Goal: Task Accomplishment & Management: Manage account settings

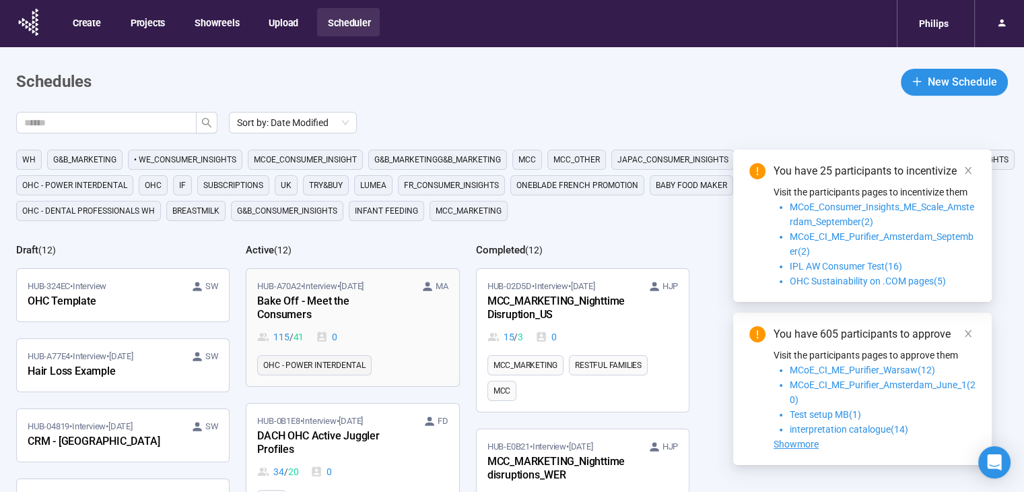
click at [375, 305] on div "Bake Off - Meet the Consumers" at bounding box center [331, 308] width 148 height 31
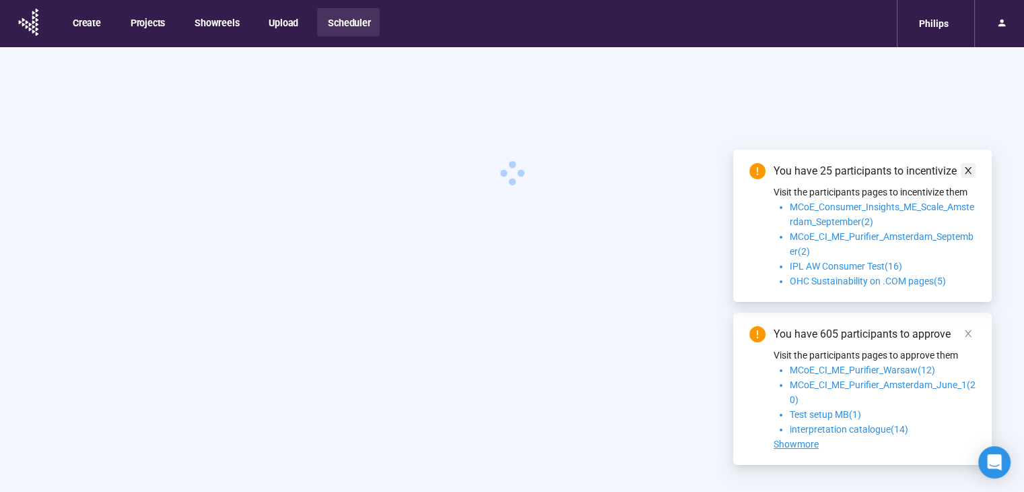
click at [968, 173] on icon "close" at bounding box center [968, 170] width 9 height 9
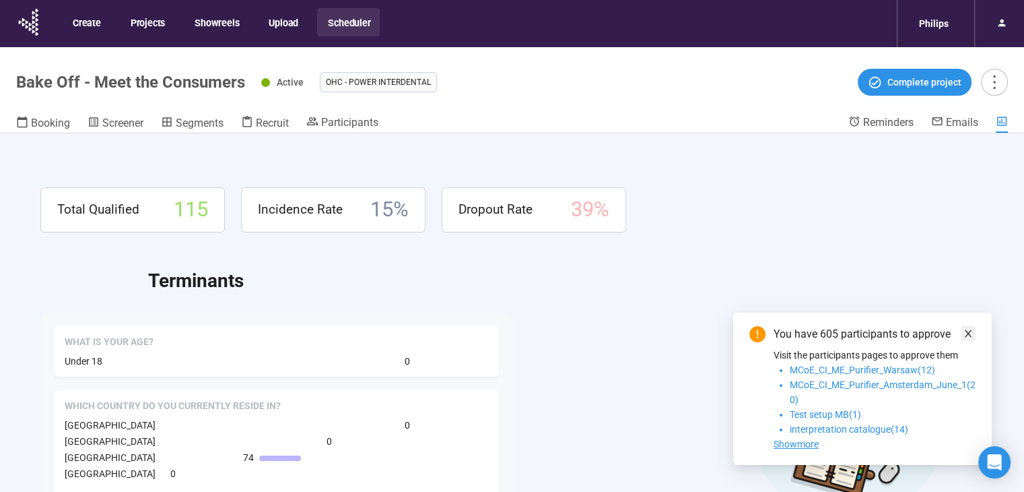
click at [964, 335] on icon "close" at bounding box center [968, 333] width 9 height 9
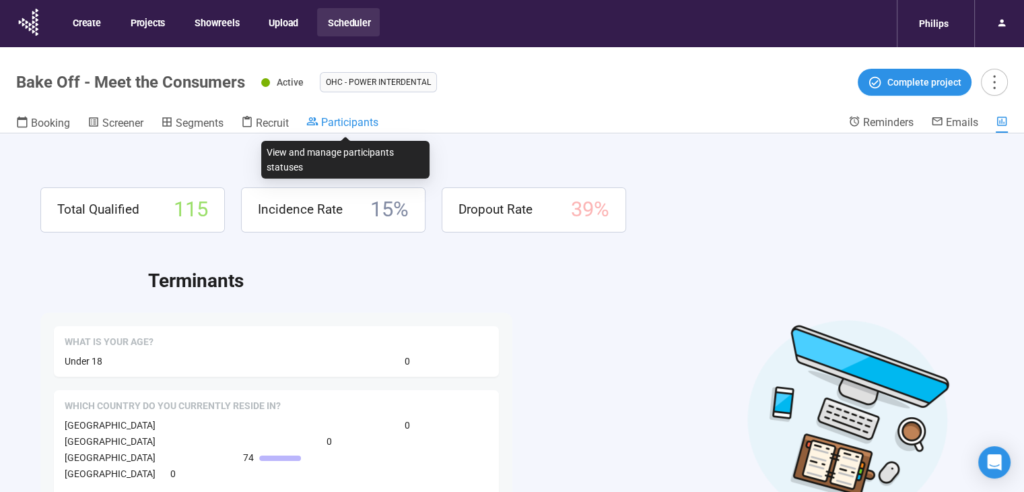
click at [329, 119] on span "Participants" at bounding box center [349, 122] width 57 height 13
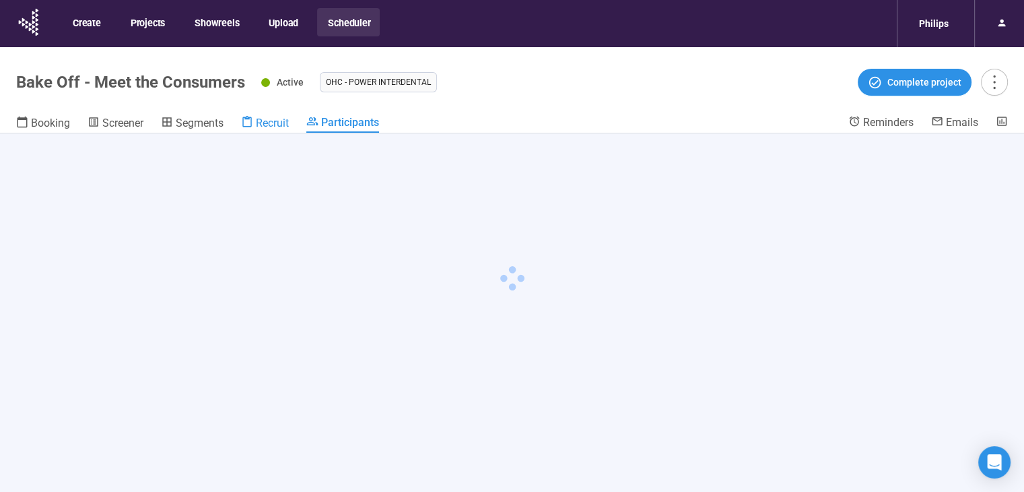
click at [267, 120] on span "Recruit" at bounding box center [272, 123] width 33 height 13
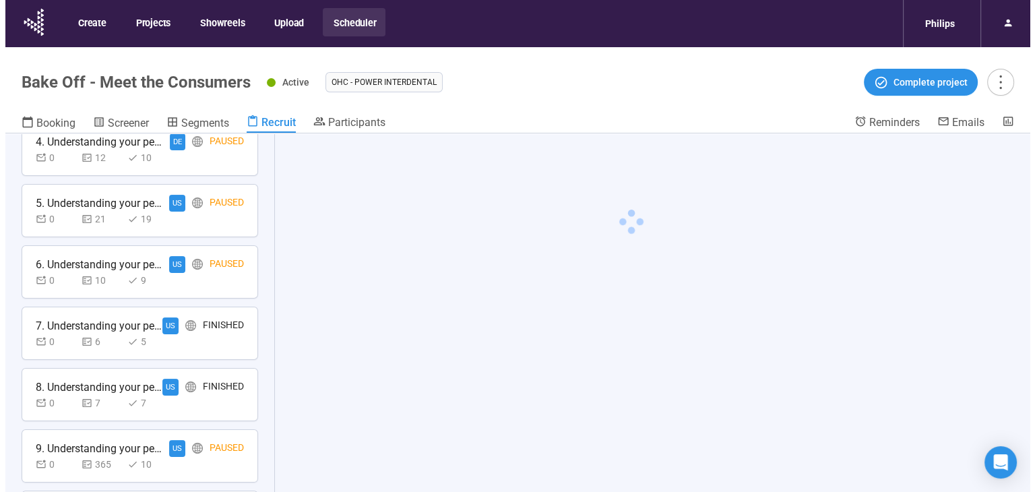
scroll to position [526, 0]
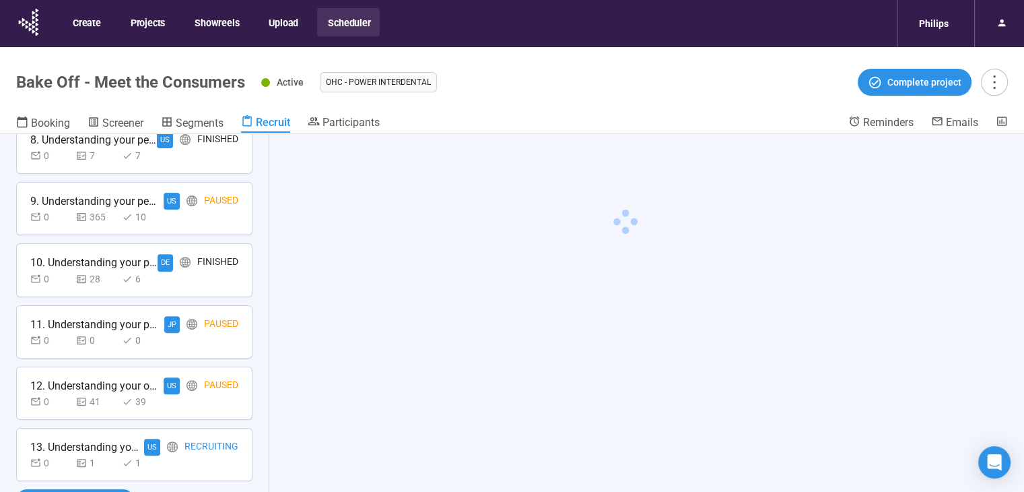
click at [178, 455] on div "0 1 1" at bounding box center [134, 462] width 208 height 15
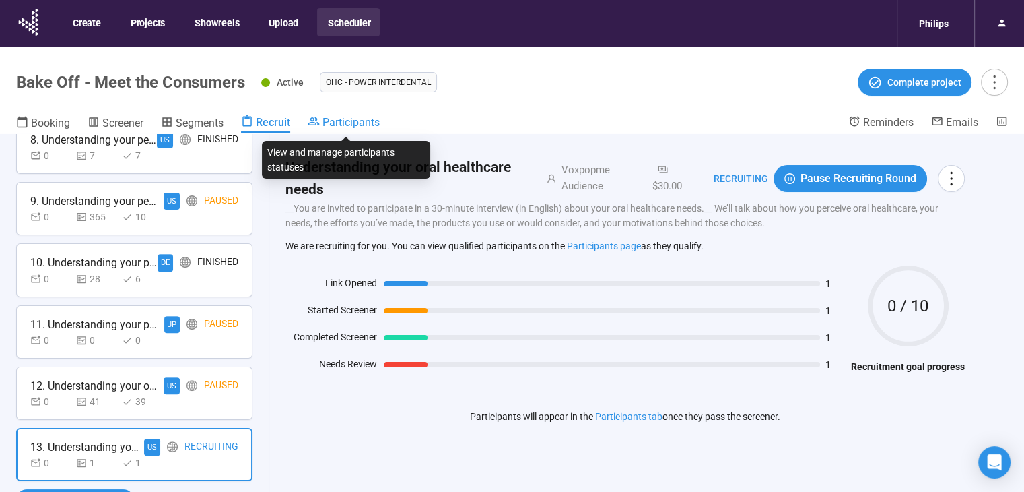
click at [337, 125] on span "Participants" at bounding box center [351, 122] width 57 height 13
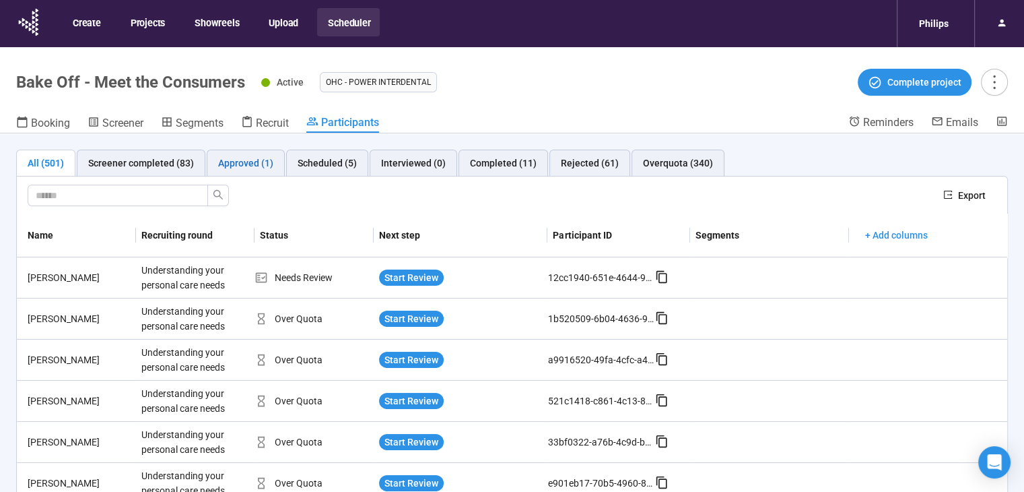
click at [258, 166] on div "Approved (1)" at bounding box center [245, 163] width 55 height 15
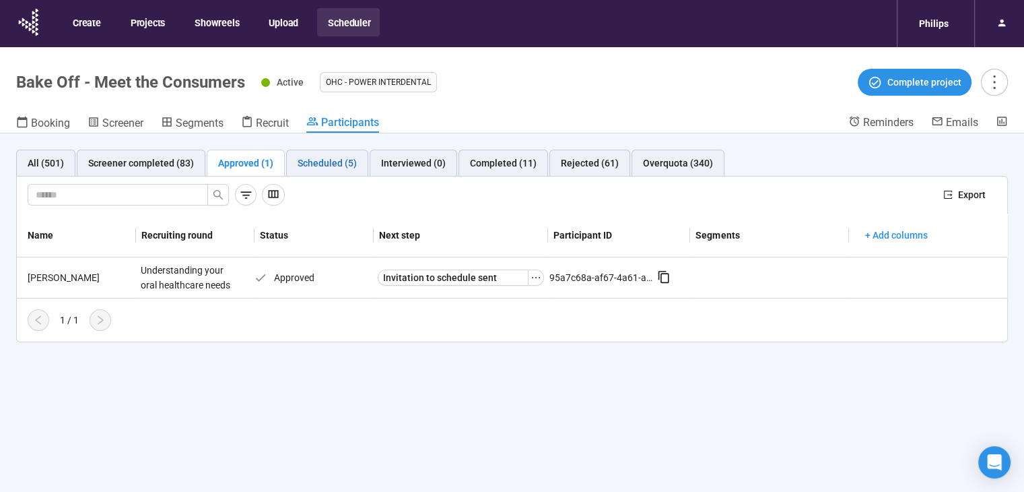
click at [299, 158] on div "Scheduled (5)" at bounding box center [327, 163] width 59 height 15
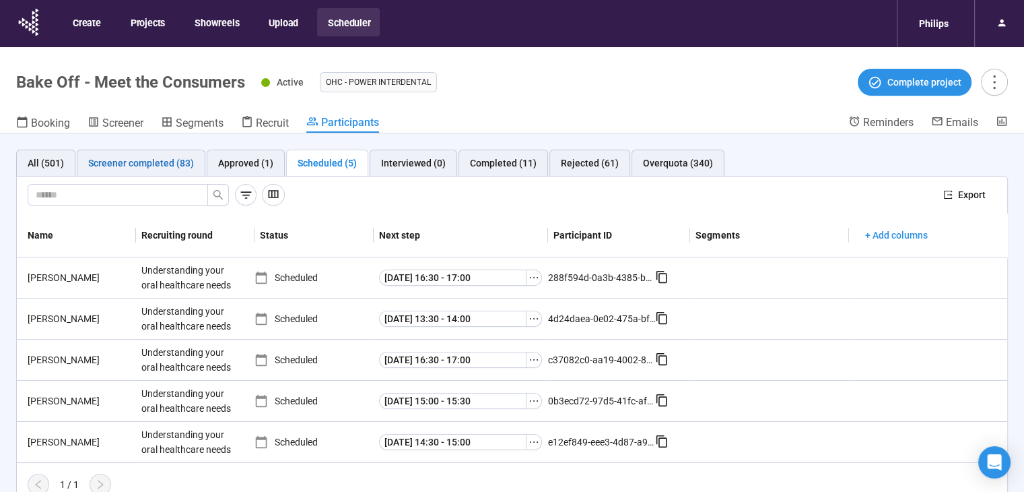
click at [140, 159] on div "Screener completed (83)" at bounding box center [141, 163] width 106 height 15
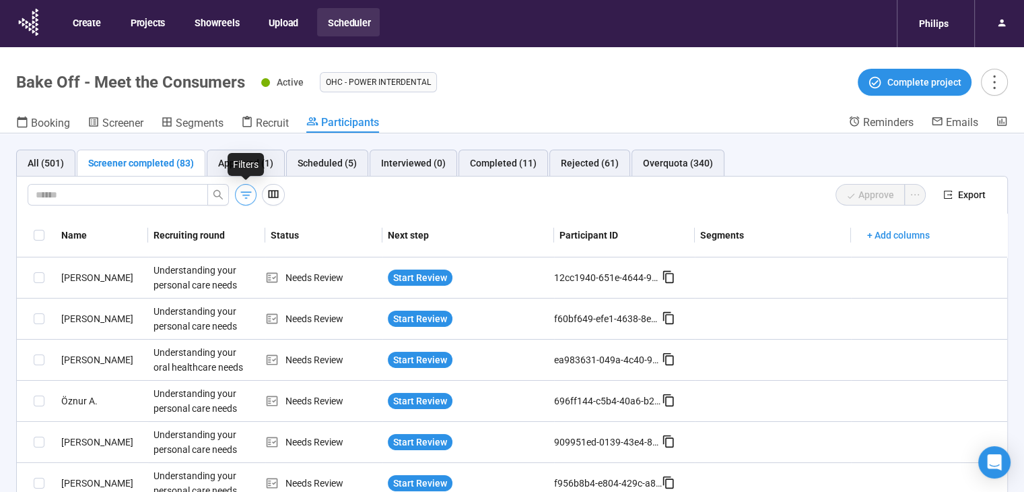
click at [242, 195] on icon "button" at bounding box center [246, 195] width 14 height 14
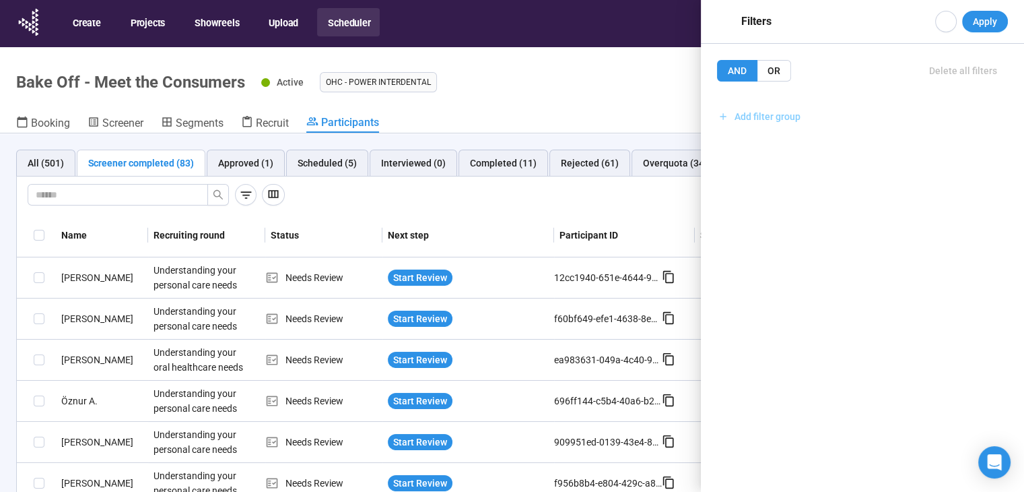
click at [764, 121] on span "Add filter group" at bounding box center [768, 116] width 66 height 15
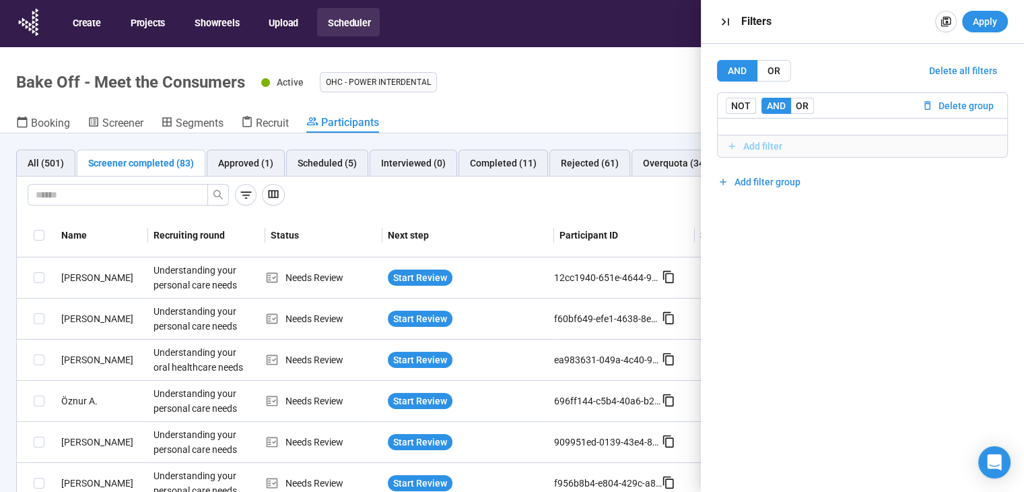
click at [767, 143] on span "Add filter" at bounding box center [763, 146] width 39 height 15
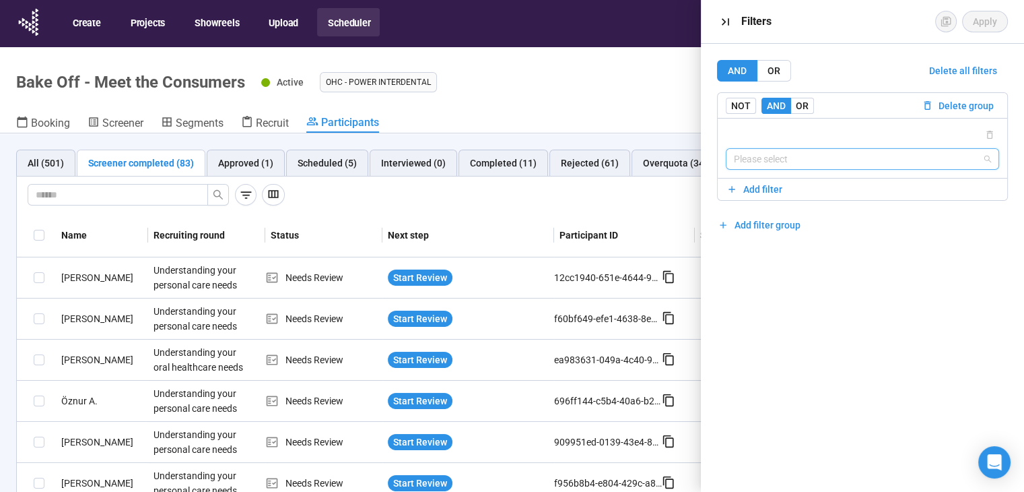
click at [789, 157] on input "search" at bounding box center [862, 159] width 257 height 20
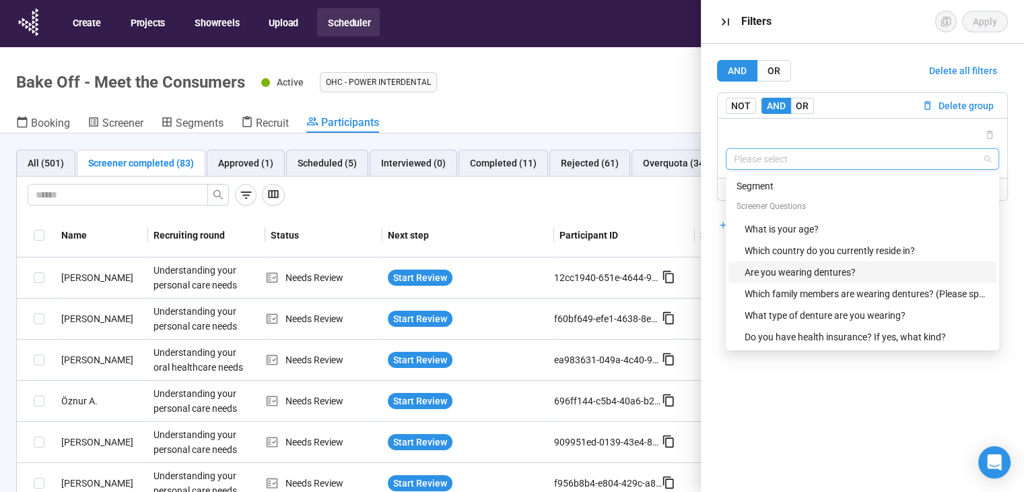
click at [889, 282] on div "Are you wearing dentures?" at bounding box center [863, 272] width 268 height 22
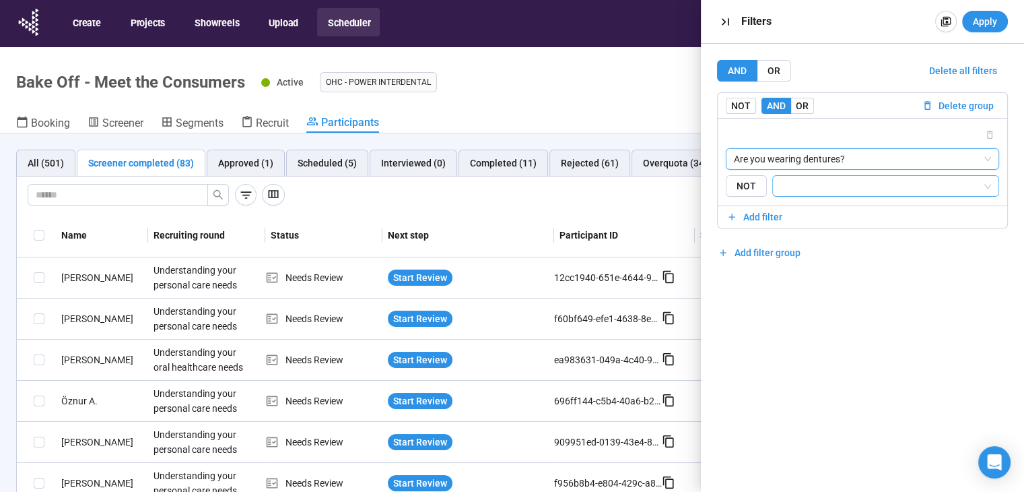
click at [849, 187] on input "search" at bounding box center [881, 186] width 201 height 16
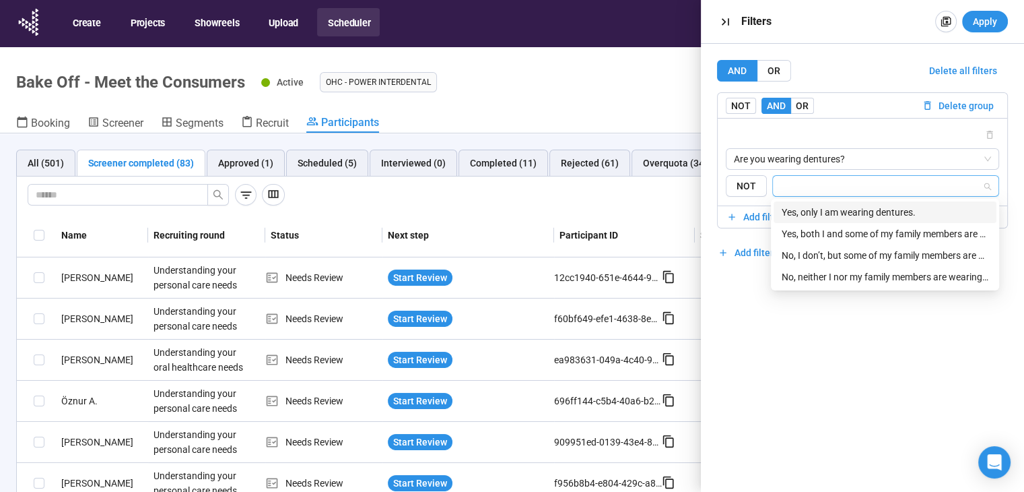
click at [845, 203] on div "Yes, only I am wearing dentures." at bounding box center [885, 212] width 223 height 22
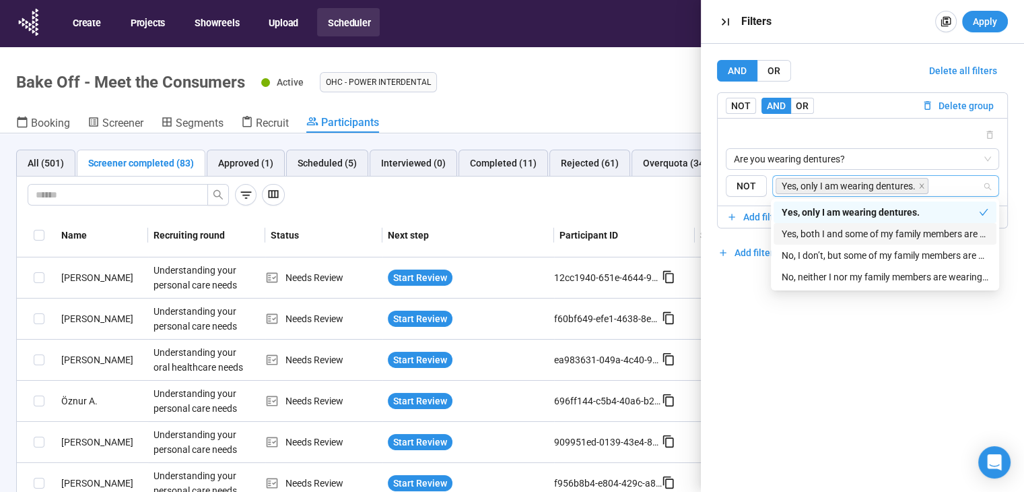
click at [819, 234] on div "Yes, both I and some of my family members are wearing dentures." at bounding box center [885, 233] width 207 height 15
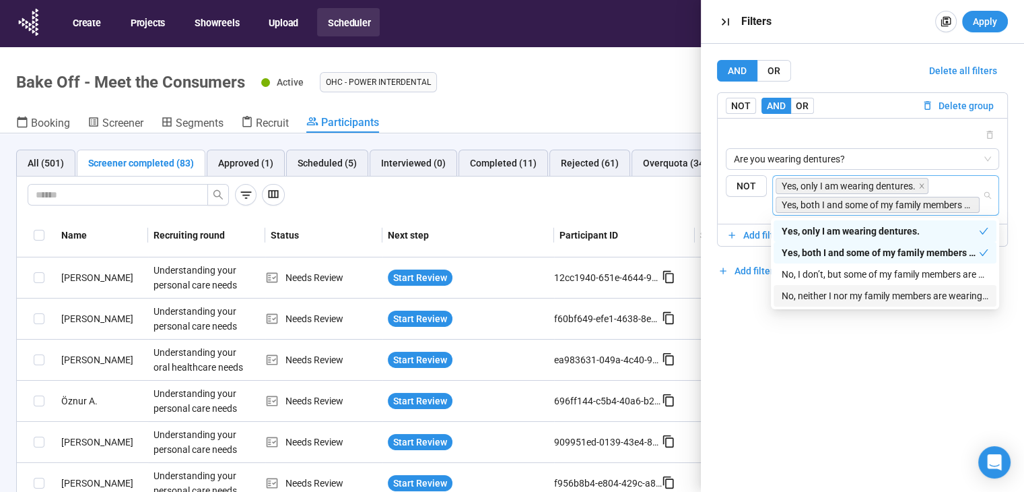
click at [749, 321] on div "AND OR Delete all filters NOT AND OR Delete group Are you wearing dentures? {"t…" at bounding box center [862, 268] width 323 height 448
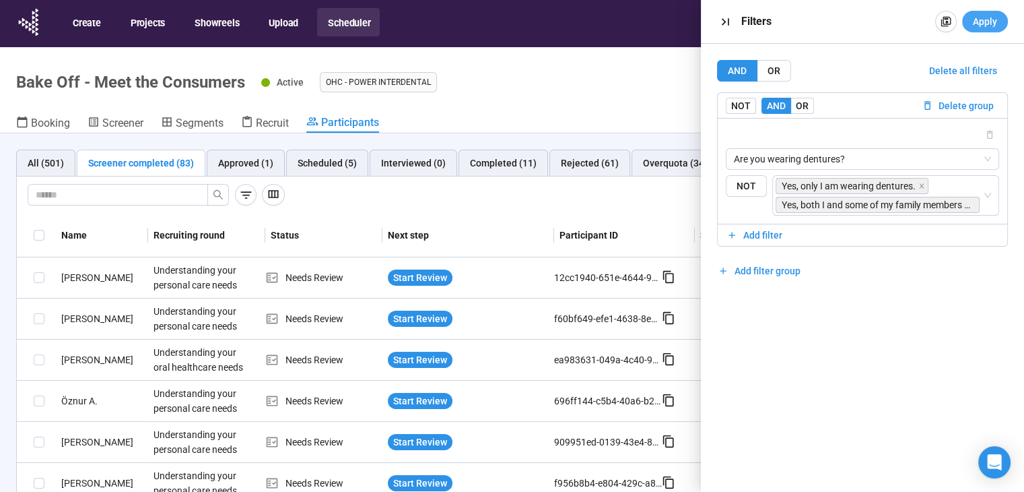
click at [993, 29] on button "Apply" at bounding box center [985, 22] width 46 height 22
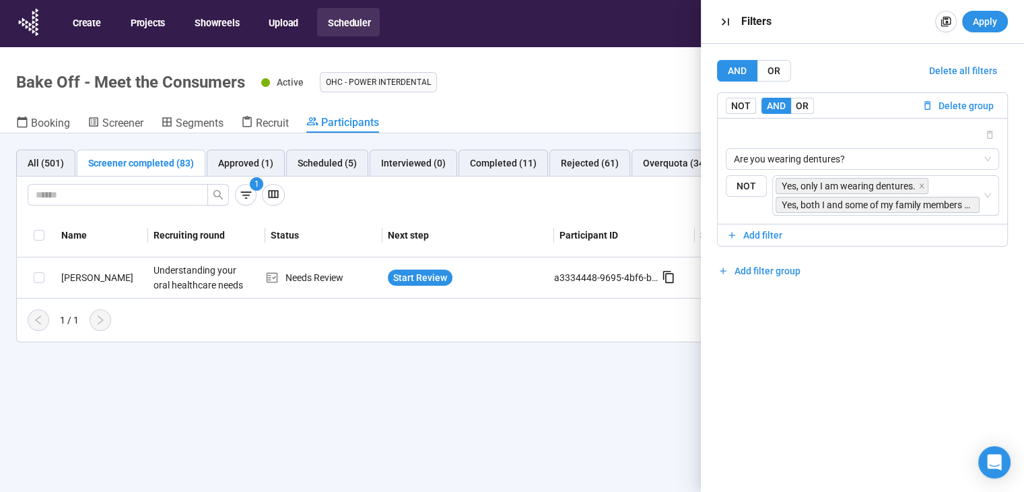
click at [317, 303] on div "Name Recruiting round Status Next step Participant ID Segments + Add columns [P…" at bounding box center [512, 272] width 991 height 117
click at [425, 277] on span "Start Review" at bounding box center [420, 277] width 54 height 15
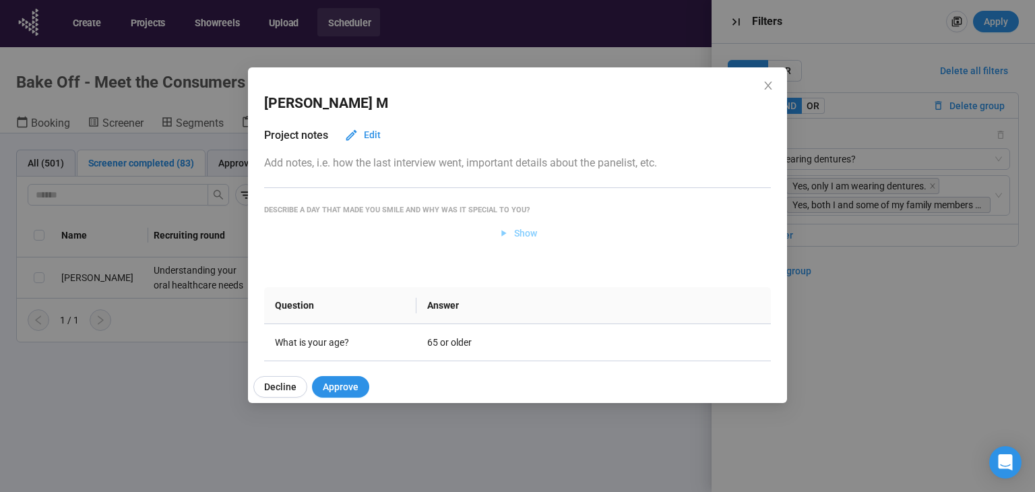
click at [523, 232] on span "Show" at bounding box center [525, 233] width 23 height 15
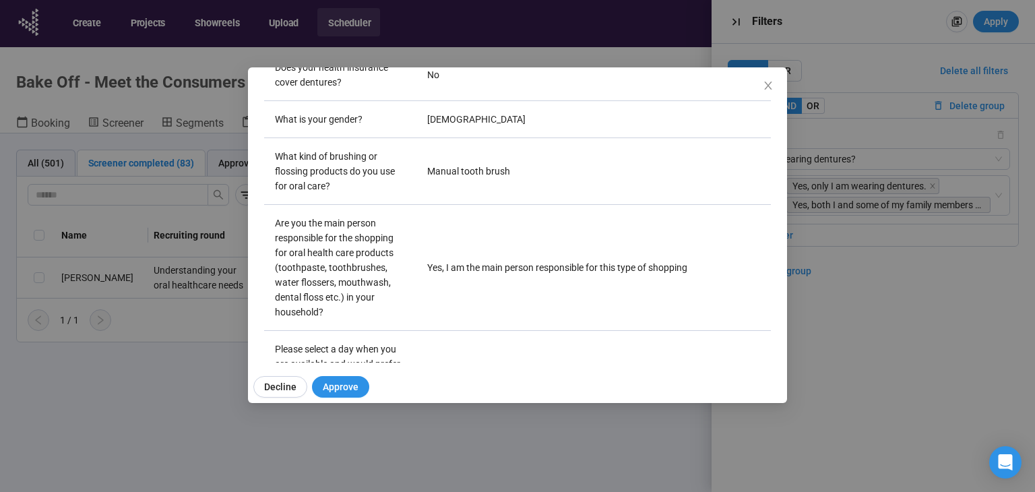
scroll to position [641, 0]
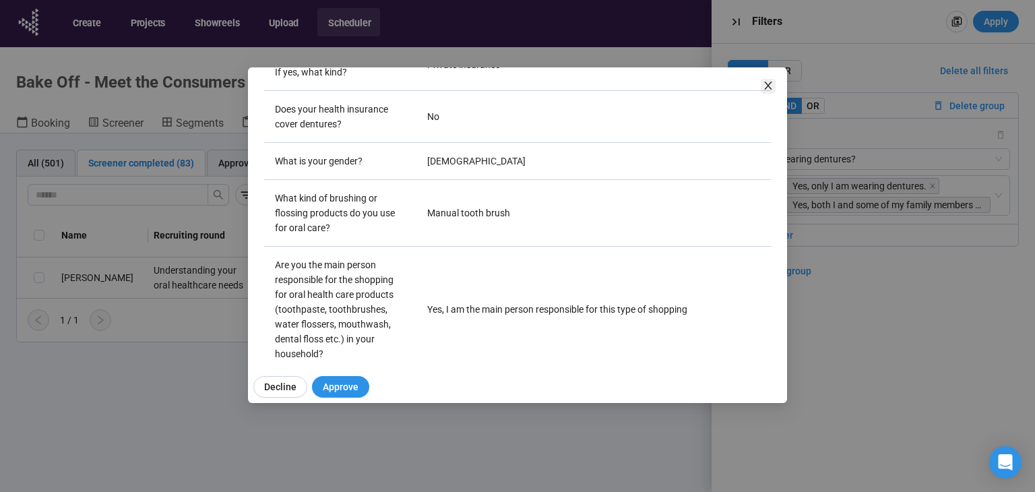
click at [771, 90] on icon "close" at bounding box center [767, 85] width 11 height 11
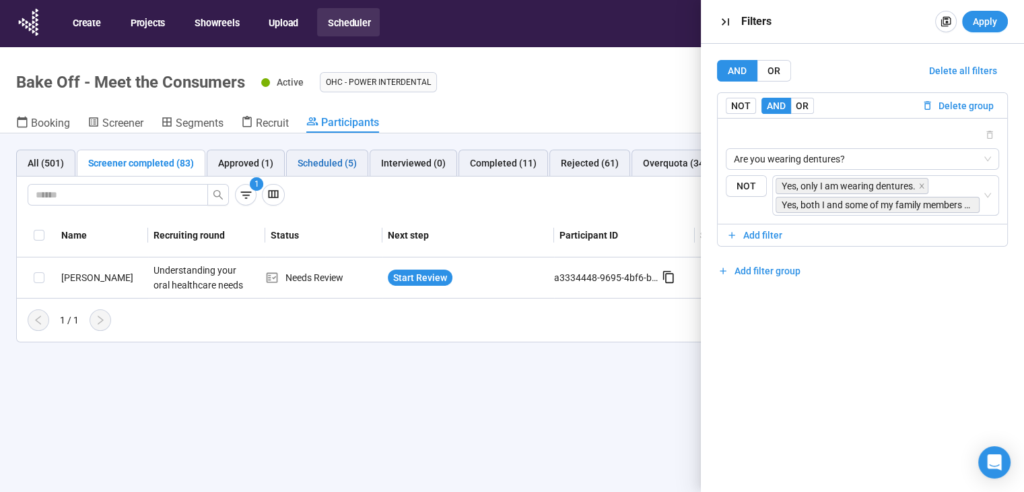
click at [328, 167] on div "Scheduled (5)" at bounding box center [327, 163] width 59 height 15
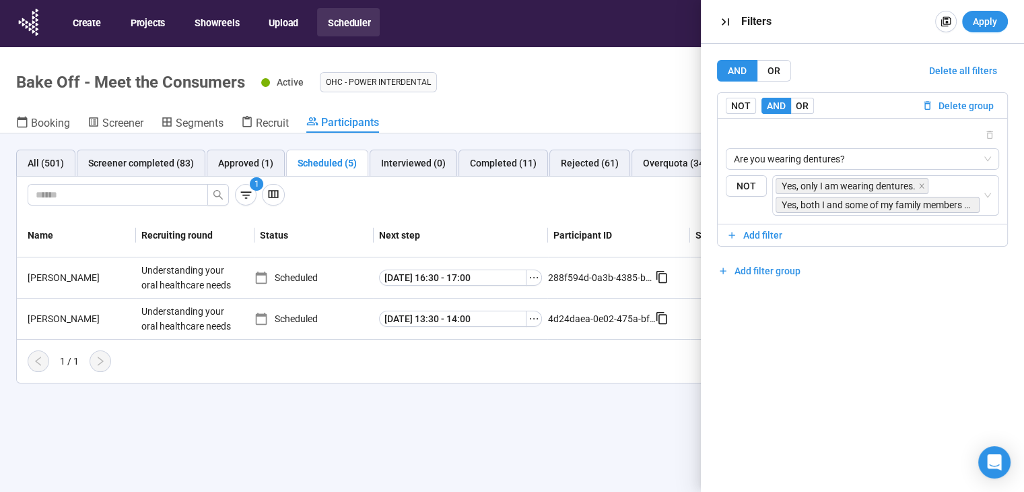
click at [324, 257] on td "Scheduled" at bounding box center [314, 277] width 119 height 41
click at [39, 282] on div "[PERSON_NAME]" at bounding box center [79, 277] width 114 height 15
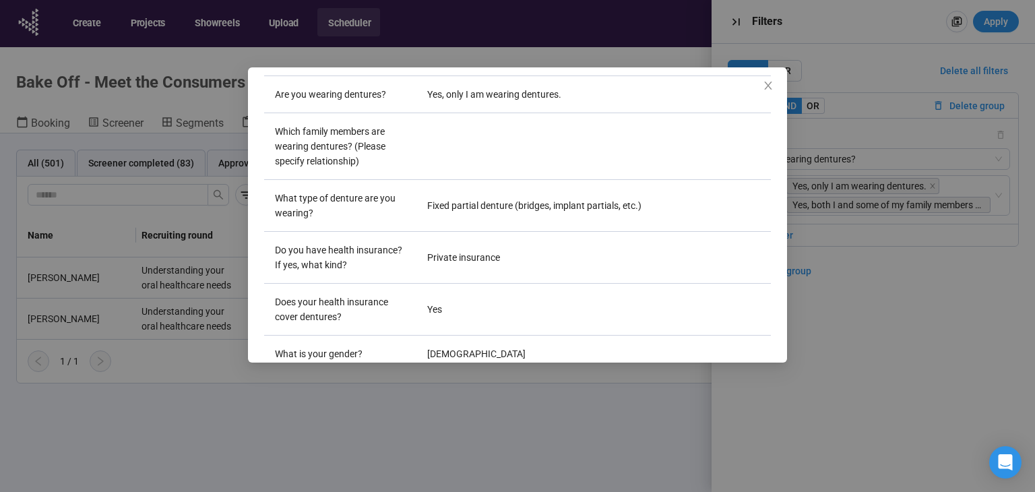
scroll to position [338, 0]
click at [119, 332] on div "[PERSON_NAME] Project notes Edit Add notes, i.e. how the last interview went, i…" at bounding box center [517, 246] width 1035 height 492
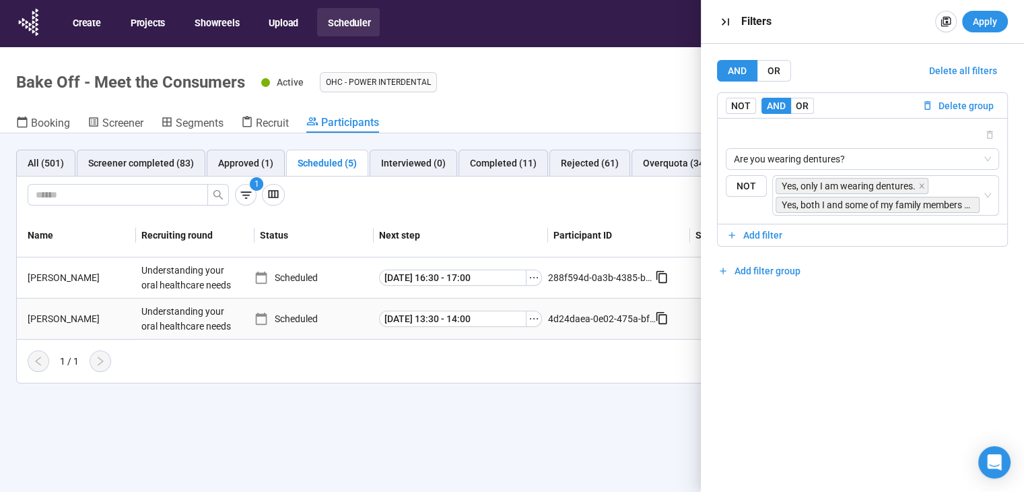
click at [53, 313] on div "[PERSON_NAME]" at bounding box center [79, 318] width 114 height 15
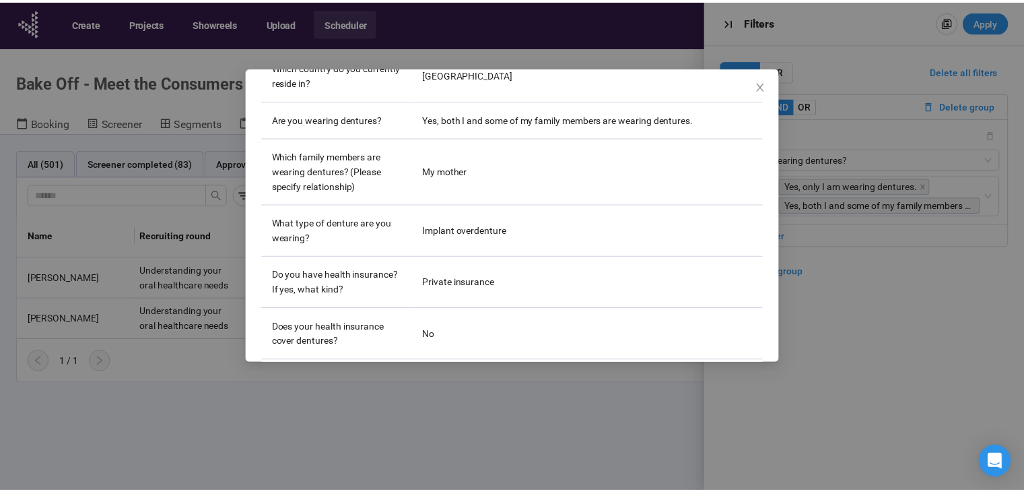
scroll to position [314, 0]
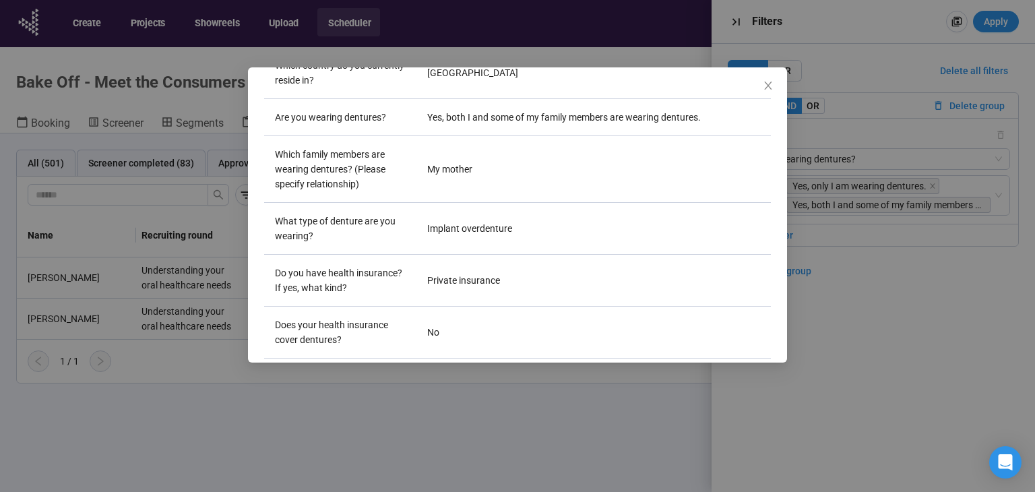
click at [145, 279] on div "[PERSON_NAME] Project notes Edit Add notes, i.e. how the last interview went, i…" at bounding box center [517, 246] width 1035 height 492
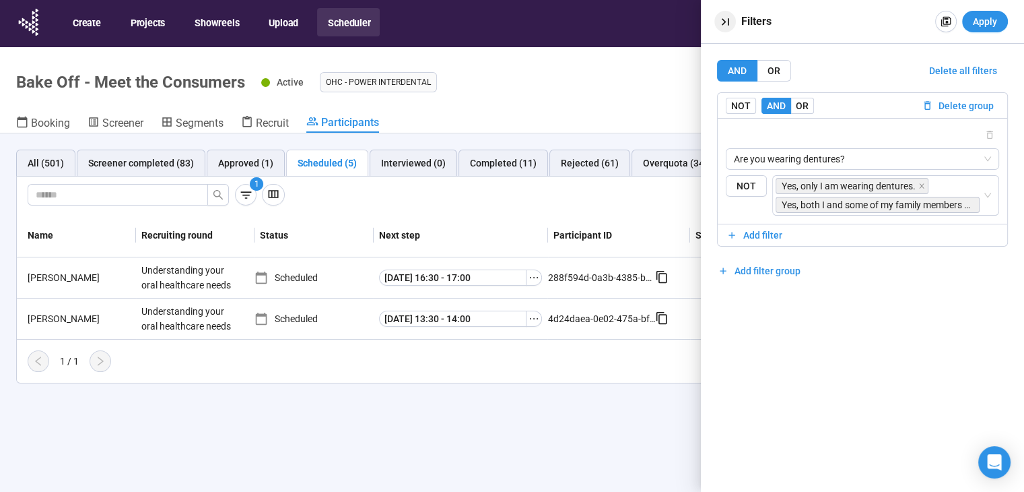
click at [733, 24] on button "button" at bounding box center [726, 22] width 22 height 22
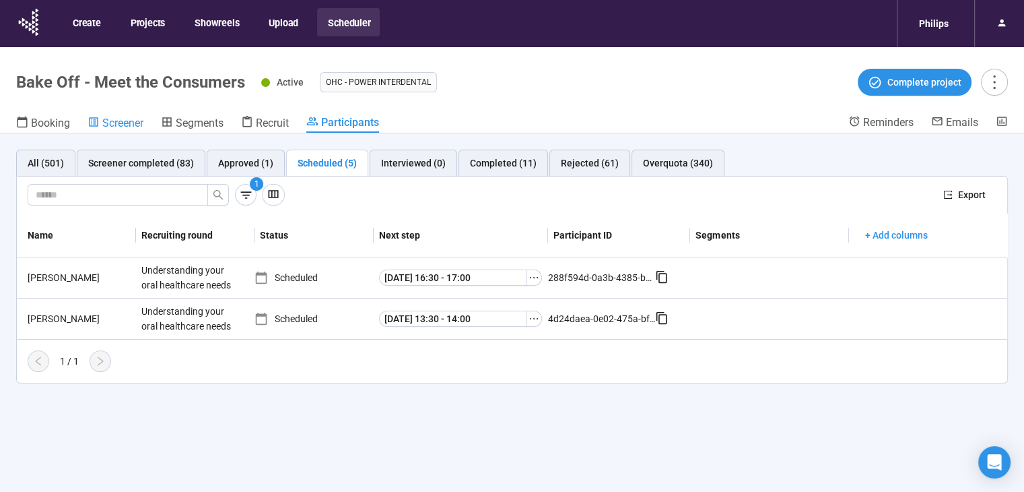
click at [127, 131] on link "Screener" at bounding box center [116, 124] width 56 height 18
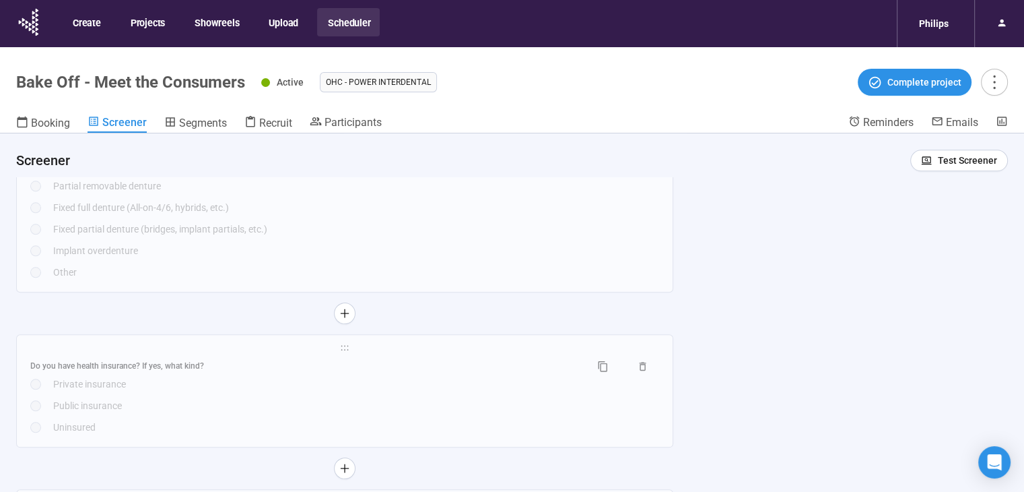
scroll to position [1511, 0]
click at [199, 274] on div "Other" at bounding box center [356, 279] width 606 height 15
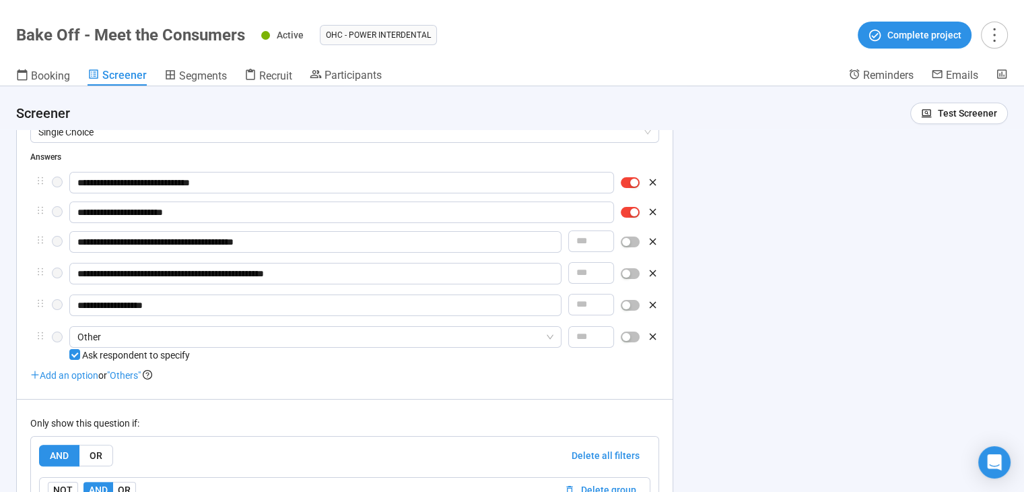
scroll to position [1382, 0]
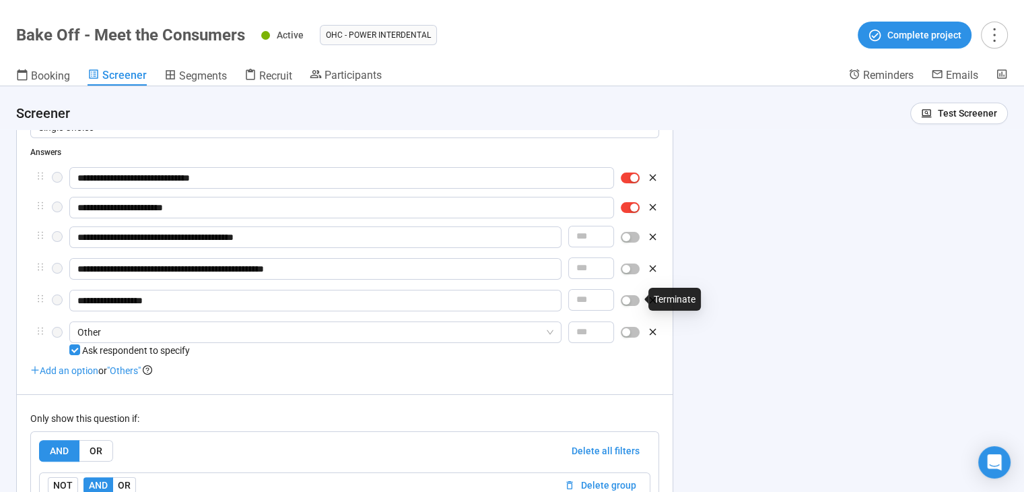
click at [636, 302] on span "button" at bounding box center [630, 300] width 19 height 11
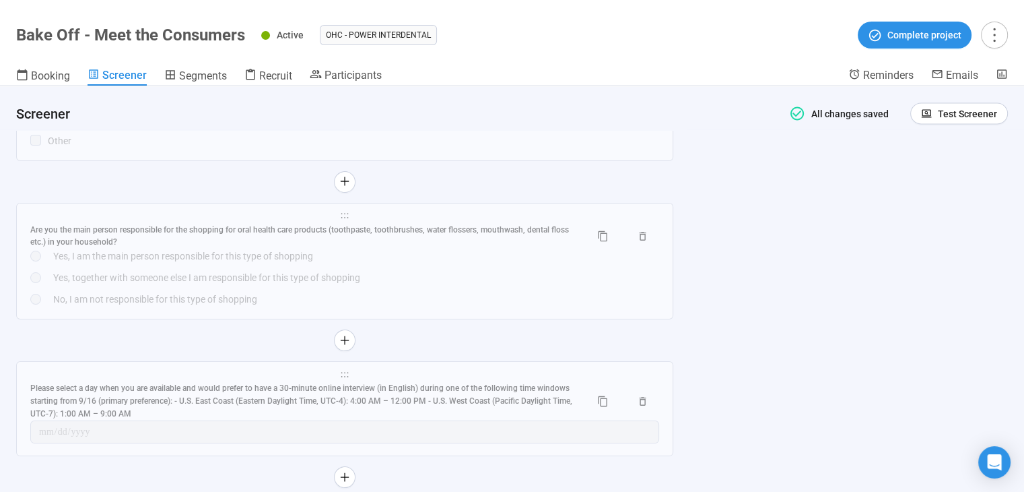
scroll to position [2865, 0]
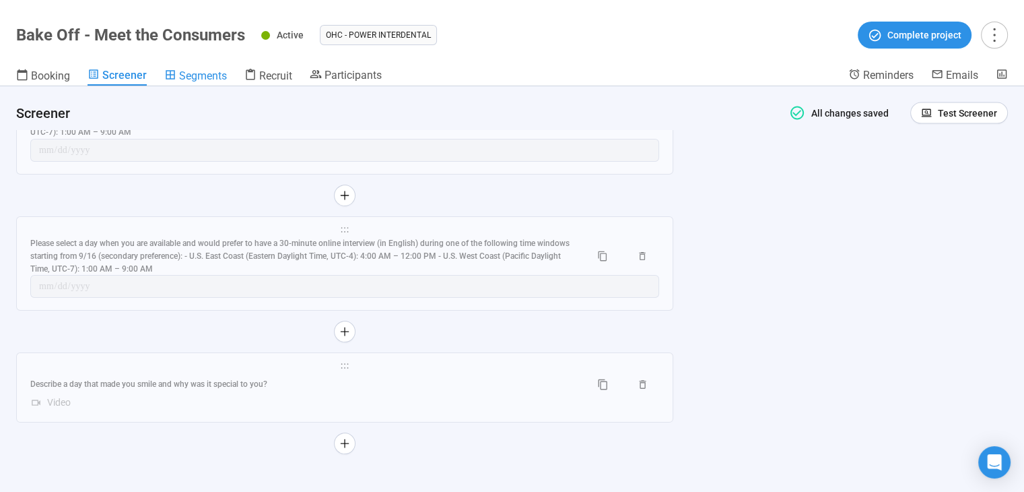
click at [205, 74] on span "Segments" at bounding box center [203, 75] width 48 height 13
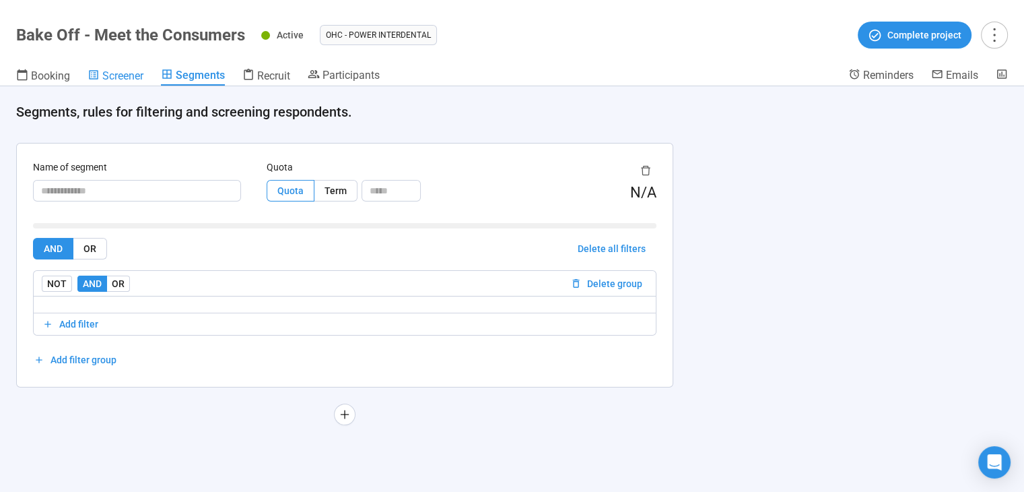
click at [128, 76] on span "Screener" at bounding box center [122, 75] width 41 height 13
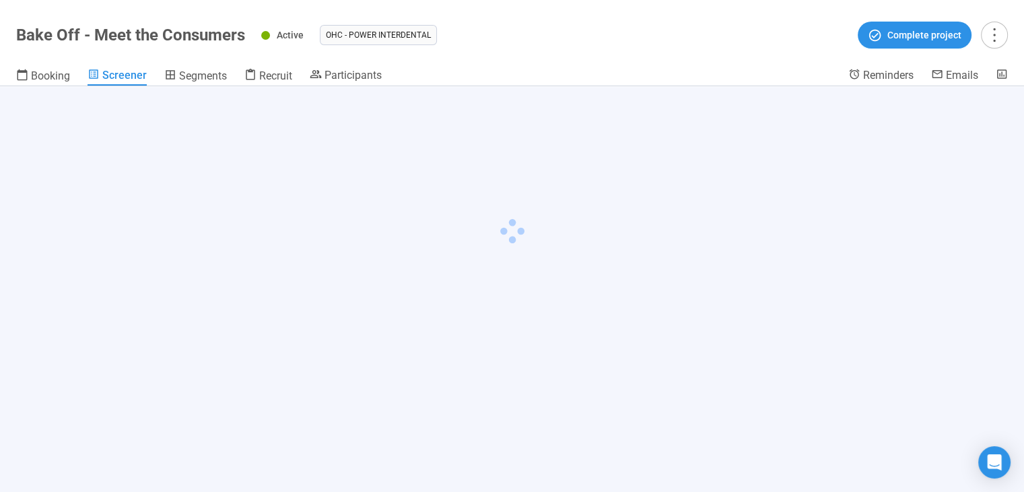
click at [128, 76] on span "Screener" at bounding box center [124, 75] width 44 height 13
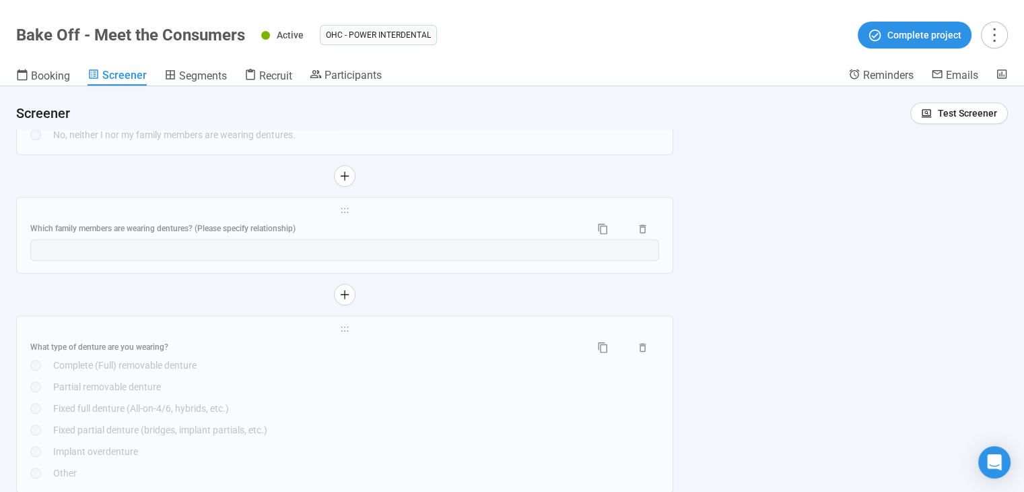
scroll to position [1396, 0]
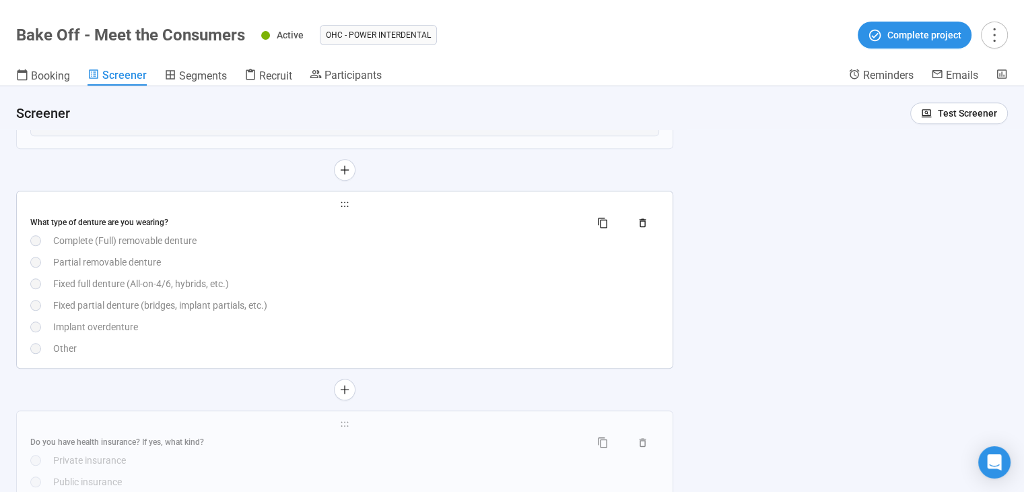
click at [198, 259] on div "Partial removable denture" at bounding box center [356, 262] width 606 height 15
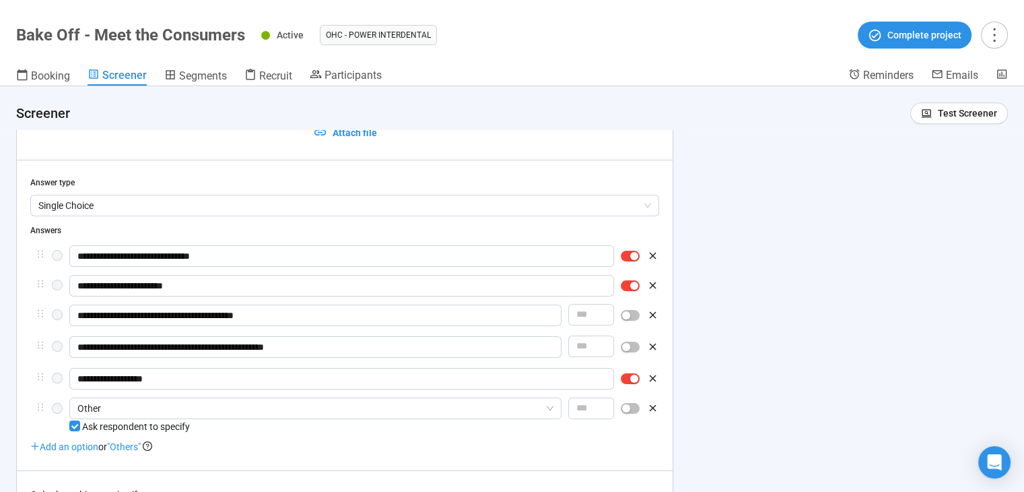
scroll to position [1319, 0]
